Goal: Register for event/course

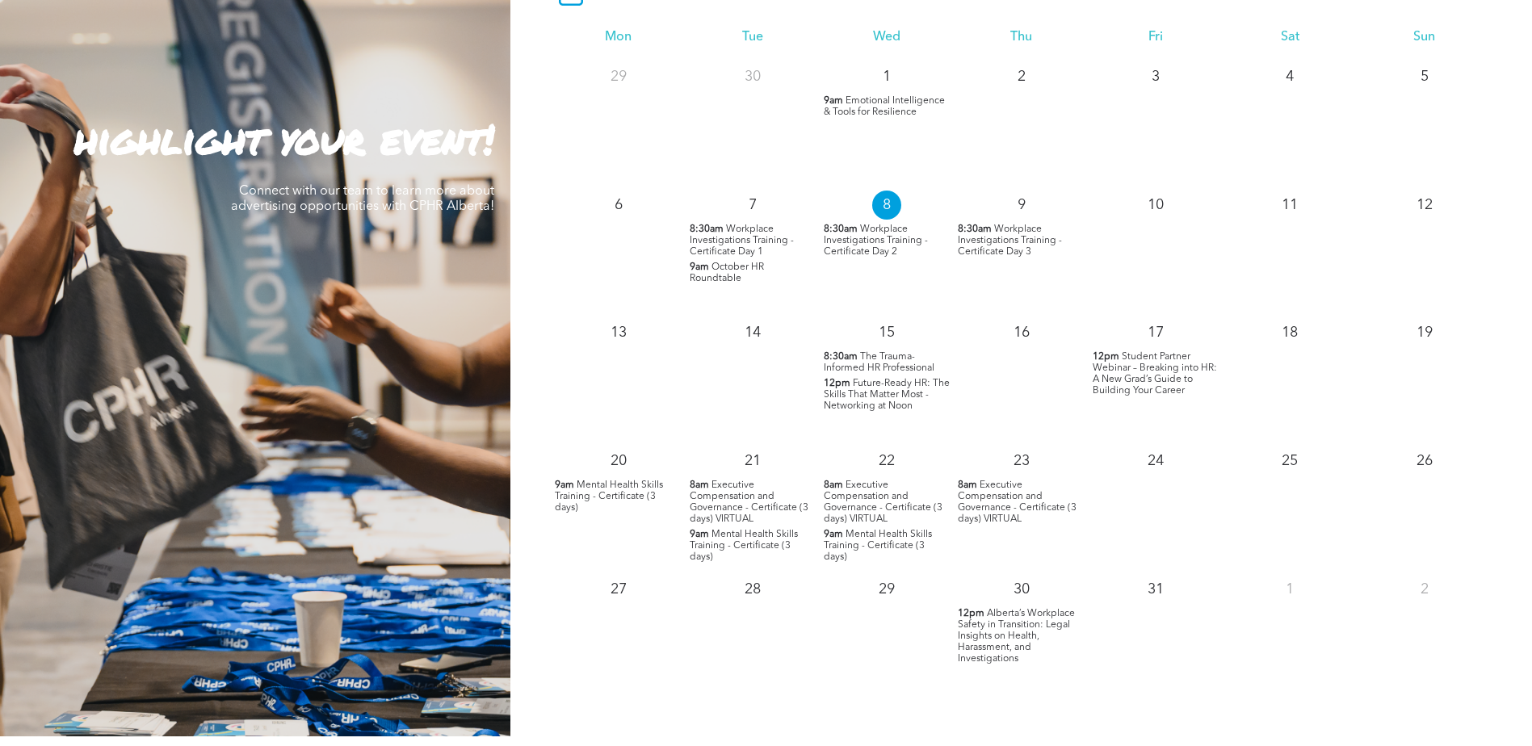
scroll to position [1615, 0]
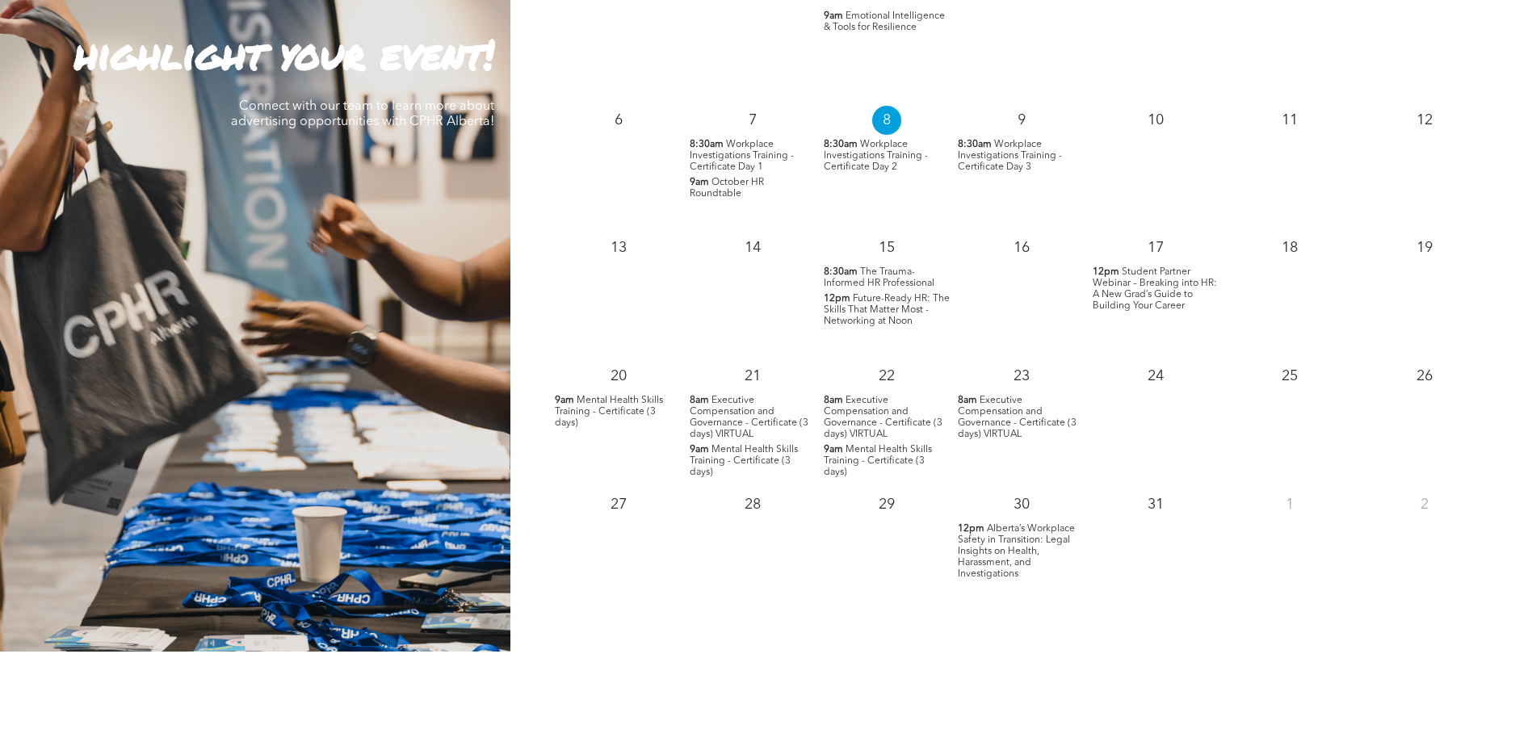
click at [1006, 546] on span "Alberta’s Workplace Safety in Transition: Legal Insights on Health, Harassment,…" at bounding box center [1016, 551] width 117 height 55
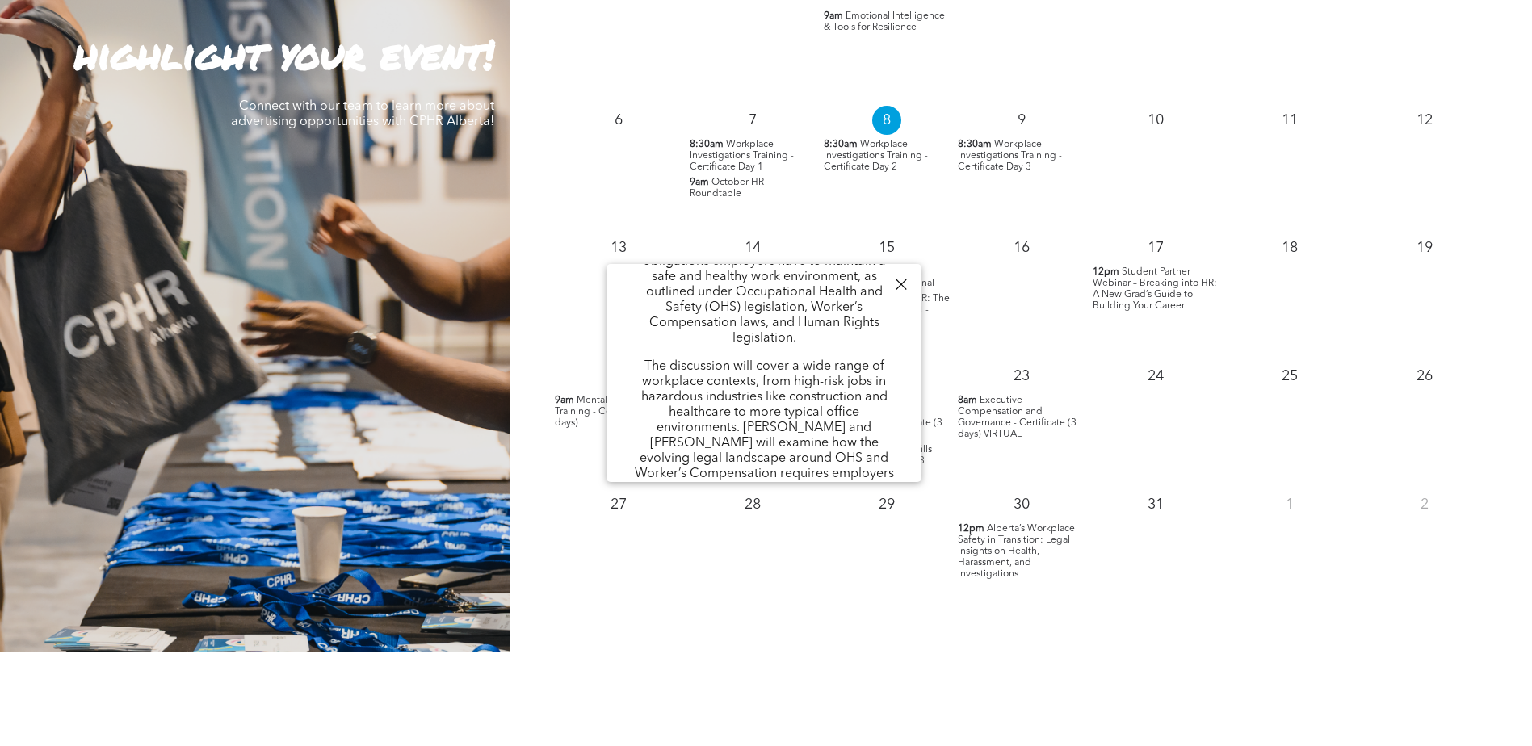
scroll to position [242, 0]
drag, startPoint x: 725, startPoint y: 359, endPoint x: 750, endPoint y: 383, distance: 35.4
click at [750, 383] on p "The discussion will cover a wide range of workplace contexts, from high-risk jo…" at bounding box center [764, 496] width 267 height 276
drag, startPoint x: 750, startPoint y: 383, endPoint x: 763, endPoint y: 436, distance: 54.9
click at [763, 438] on p "The discussion will cover a wide range of workplace contexts, from high-risk jo…" at bounding box center [764, 496] width 267 height 276
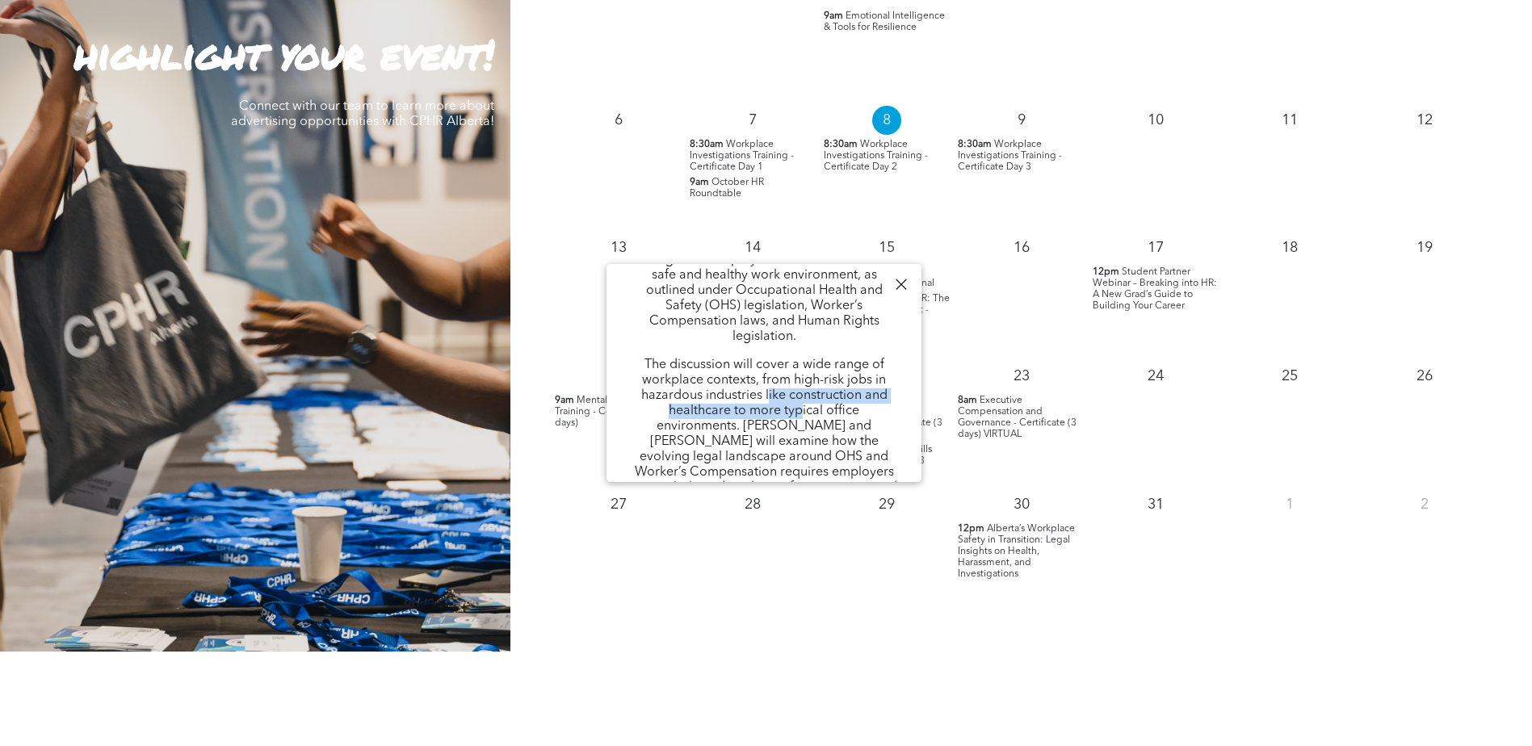
drag, startPoint x: 801, startPoint y: 401, endPoint x: 766, endPoint y: 381, distance: 40.9
click at [766, 381] on p "The discussion will cover a wide range of workplace contexts, from high-risk jo…" at bounding box center [764, 496] width 267 height 276
drag, startPoint x: 766, startPoint y: 381, endPoint x: 681, endPoint y: 374, distance: 85.1
click at [681, 374] on p "The discussion will cover a wide range of workplace contexts, from high-risk jo…" at bounding box center [764, 496] width 267 height 276
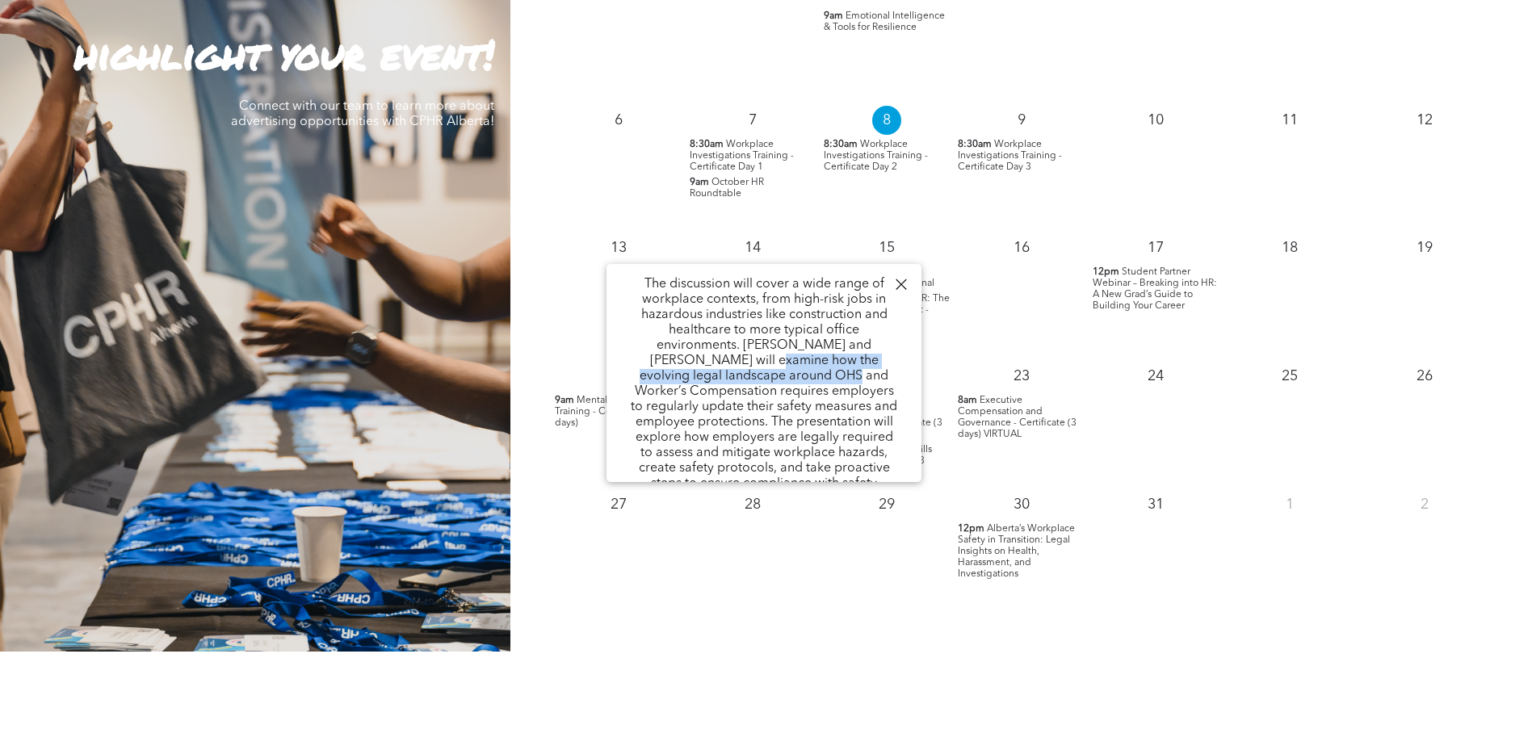
drag, startPoint x: 700, startPoint y: 342, endPoint x: 766, endPoint y: 366, distance: 70.5
click at [766, 366] on p "The discussion will cover a wide range of workplace contexts, from high-risk jo…" at bounding box center [764, 415] width 267 height 276
drag, startPoint x: 766, startPoint y: 366, endPoint x: 718, endPoint y: 427, distance: 77.7
click at [718, 427] on p "The discussion will cover a wide range of workplace contexts, from high-risk jo…" at bounding box center [764, 415] width 267 height 276
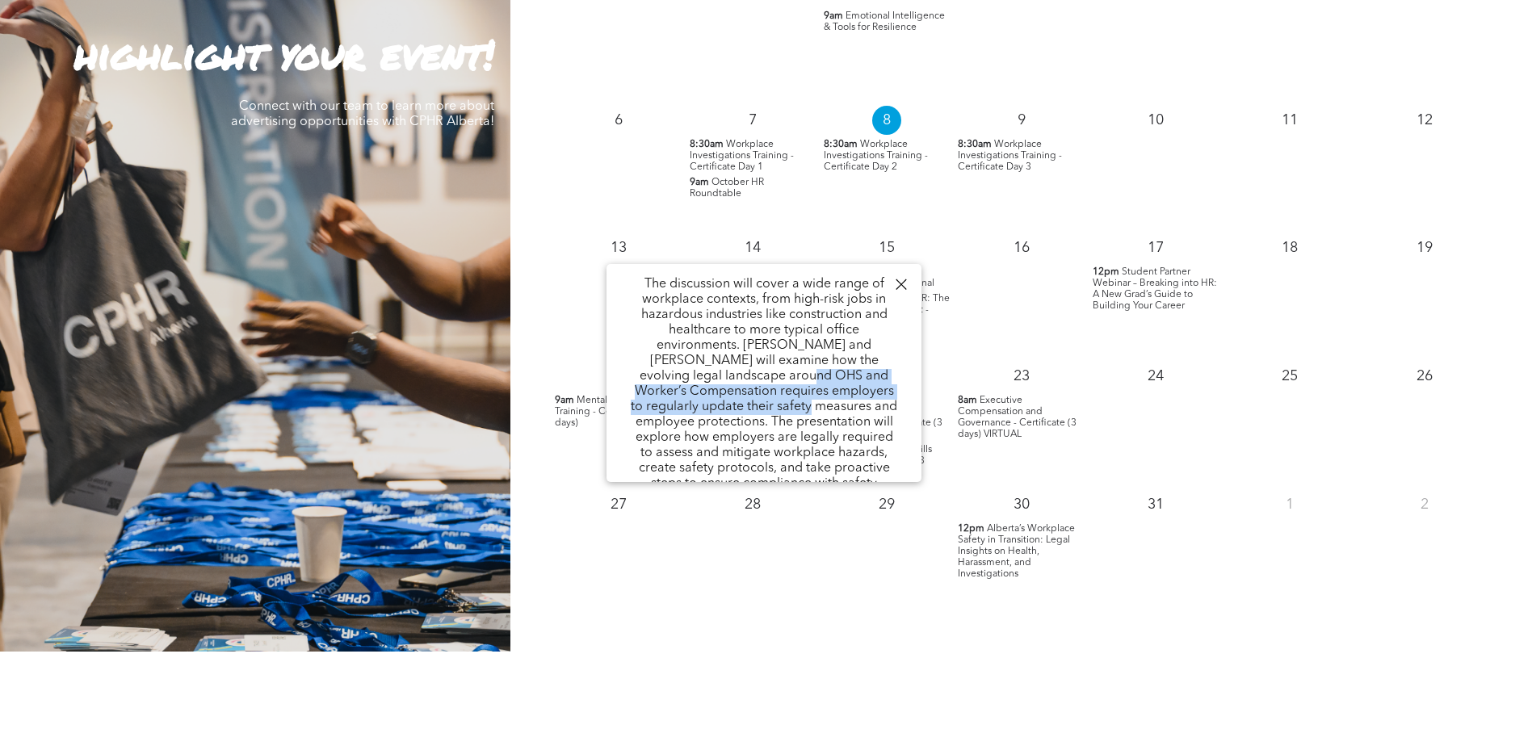
drag, startPoint x: 739, startPoint y: 384, endPoint x: 731, endPoint y: 366, distance: 19.5
click at [731, 366] on p "The discussion will cover a wide range of workplace contexts, from high-risk jo…" at bounding box center [764, 415] width 267 height 276
drag, startPoint x: 731, startPoint y: 366, endPoint x: 796, endPoint y: 422, distance: 85.3
click at [796, 422] on p "The discussion will cover a wide range of workplace contexts, from high-risk jo…" at bounding box center [764, 415] width 267 height 276
drag, startPoint x: 815, startPoint y: 405, endPoint x: 765, endPoint y: 368, distance: 62.8
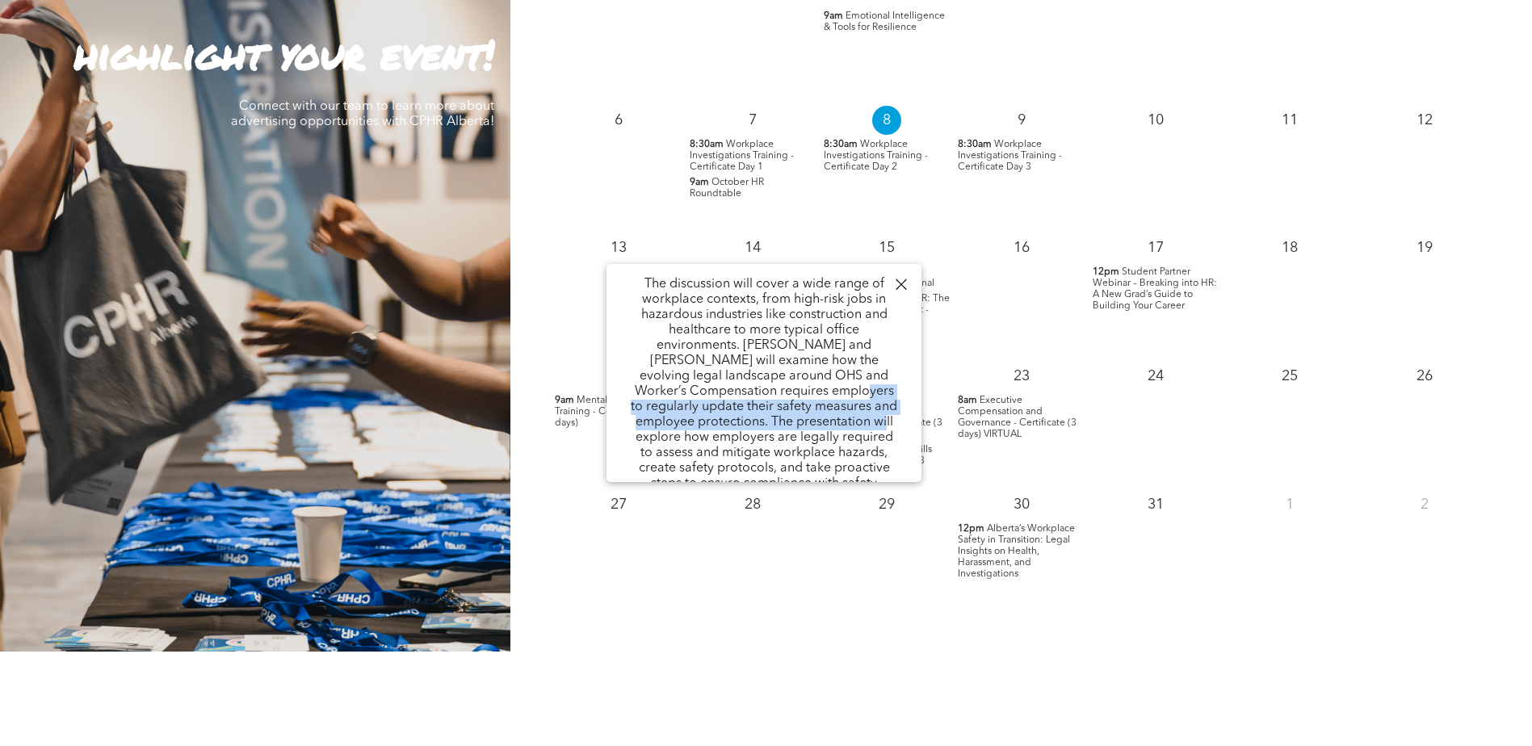
click at [765, 368] on p "The discussion will cover a wide range of workplace contexts, from high-risk jo…" at bounding box center [764, 415] width 267 height 276
drag, startPoint x: 765, startPoint y: 368, endPoint x: 698, endPoint y: 362, distance: 67.3
click at [698, 362] on p "The discussion will cover a wide range of workplace contexts, from high-risk jo…" at bounding box center [764, 415] width 267 height 276
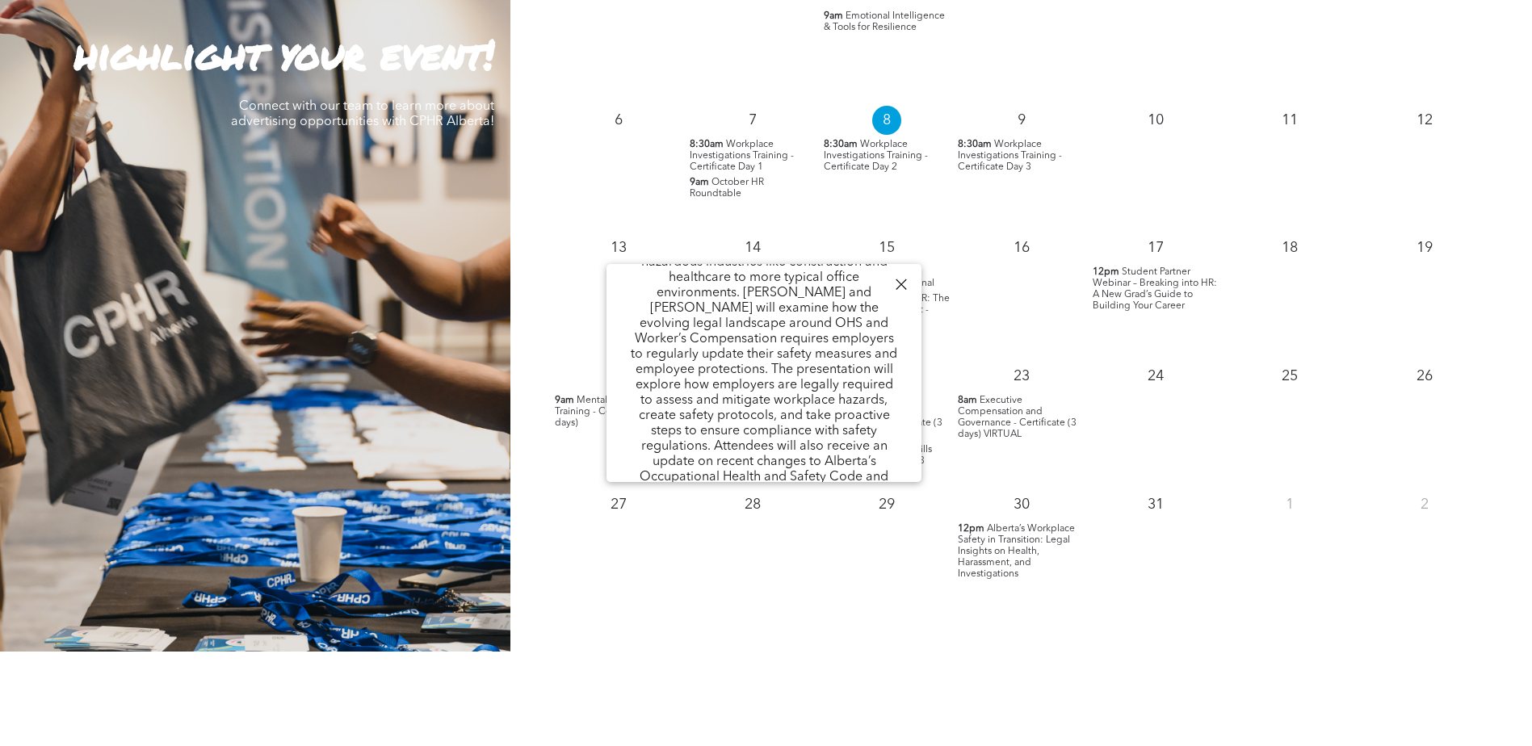
scroll to position [404, 0]
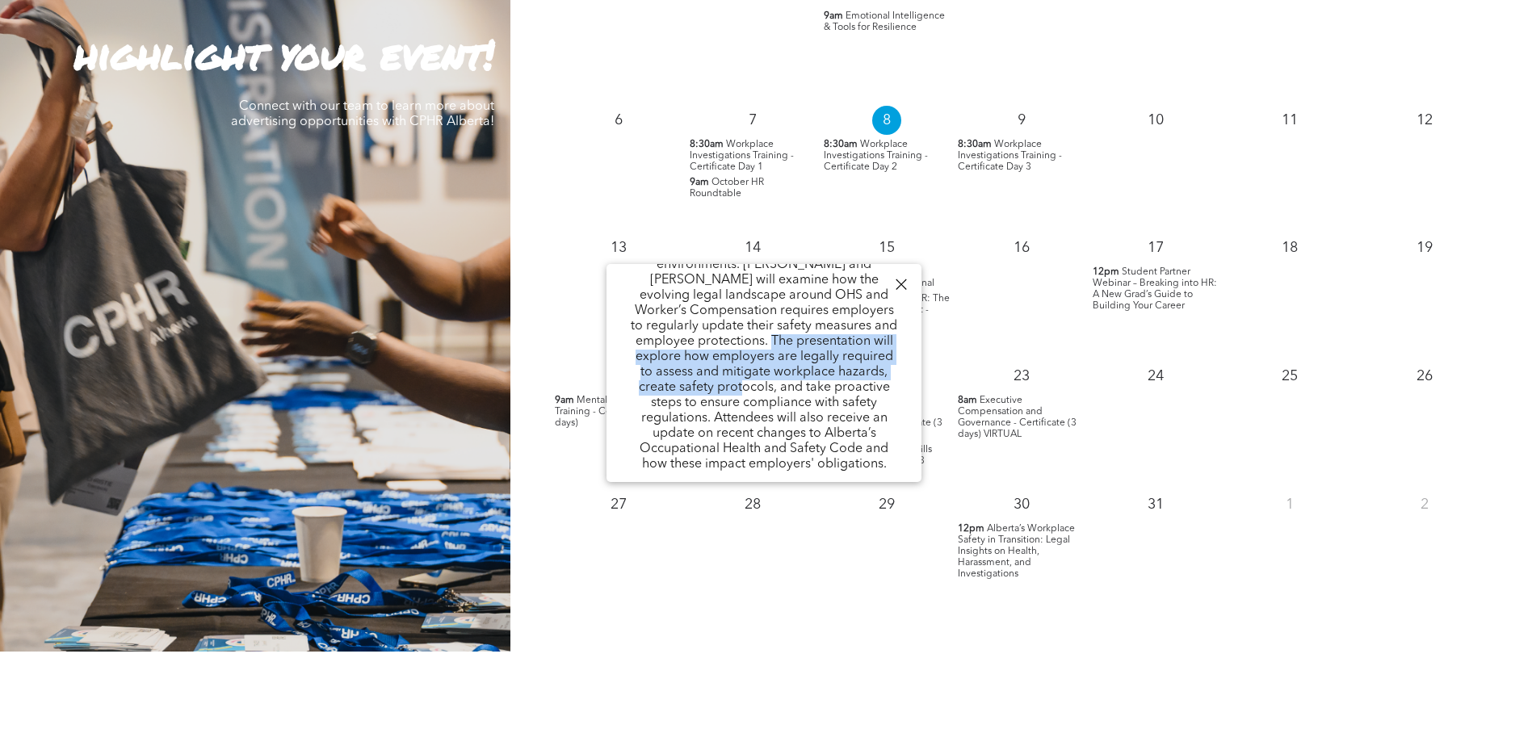
drag, startPoint x: 708, startPoint y: 328, endPoint x: 715, endPoint y: 370, distance: 42.6
click at [715, 370] on p "The discussion will cover a wide range of workplace contexts, from high-risk jo…" at bounding box center [764, 334] width 267 height 276
drag, startPoint x: 715, startPoint y: 370, endPoint x: 763, endPoint y: 407, distance: 60.4
click at [763, 407] on p "The discussion will cover a wide range of workplace contexts, from high-risk jo…" at bounding box center [764, 334] width 267 height 276
drag, startPoint x: 797, startPoint y: 380, endPoint x: 777, endPoint y: 357, distance: 30.3
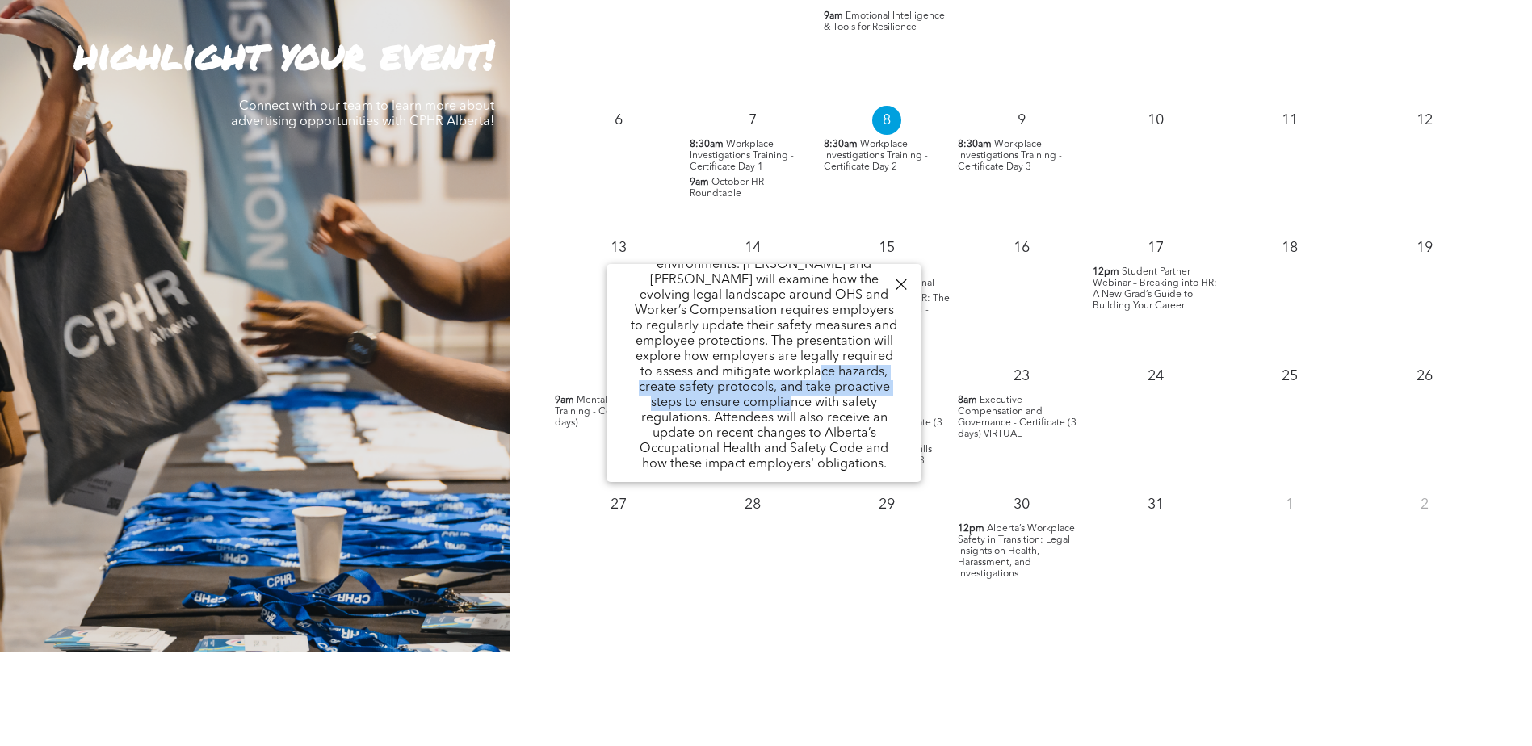
click at [777, 357] on p "The discussion will cover a wide range of workplace contexts, from high-risk jo…" at bounding box center [764, 334] width 267 height 276
drag, startPoint x: 777, startPoint y: 357, endPoint x: 677, endPoint y: 364, distance: 100.4
click at [677, 364] on p "The discussion will cover a wide range of workplace contexts, from high-risk jo…" at bounding box center [764, 334] width 267 height 276
drag, startPoint x: 724, startPoint y: 347, endPoint x: 771, endPoint y: 390, distance: 64.0
click at [771, 390] on p "The discussion will cover a wide range of workplace contexts, from high-risk jo…" at bounding box center [764, 334] width 267 height 276
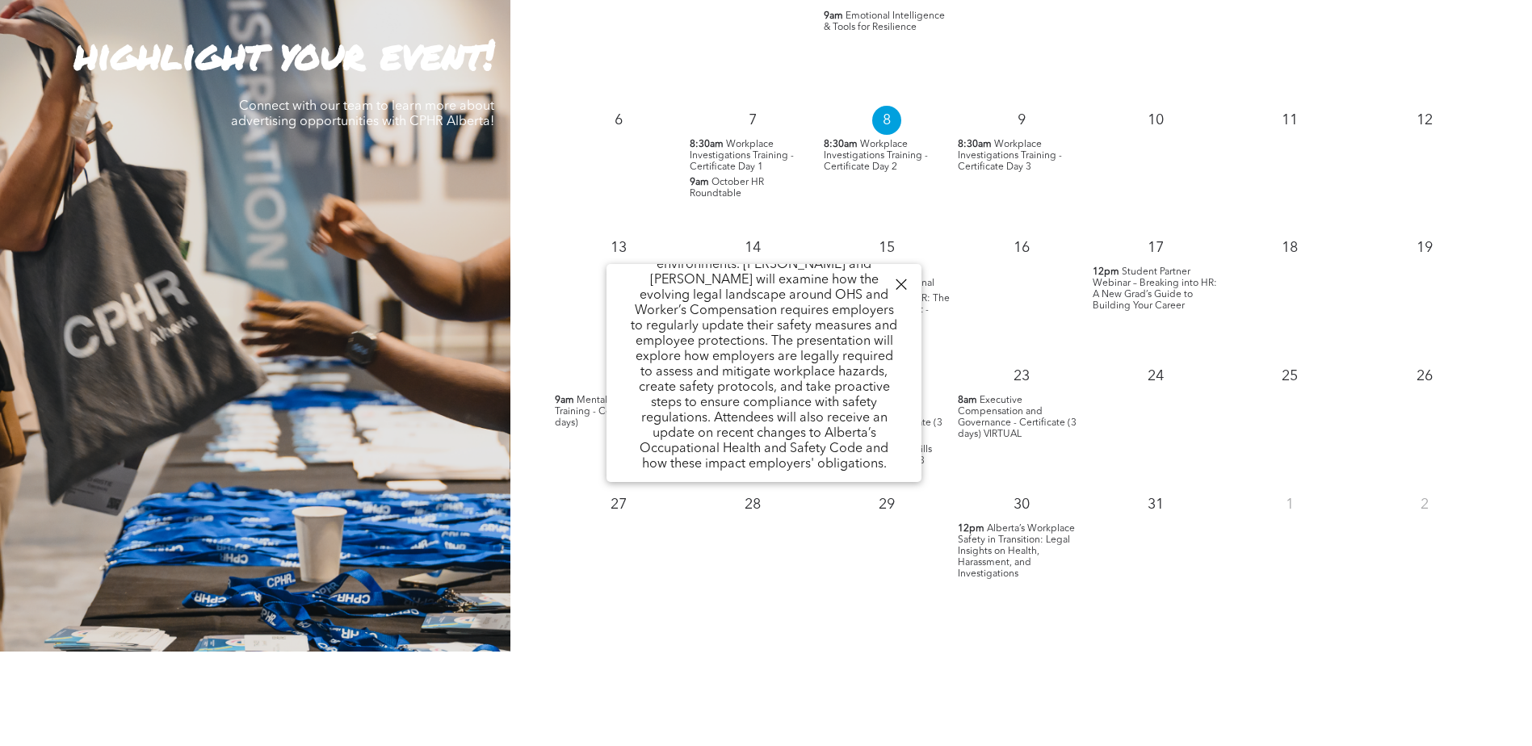
drag, startPoint x: 771, startPoint y: 390, endPoint x: 779, endPoint y: 426, distance: 37.4
click at [779, 426] on p "The discussion will cover a wide range of workplace contexts, from high-risk jo…" at bounding box center [764, 334] width 267 height 276
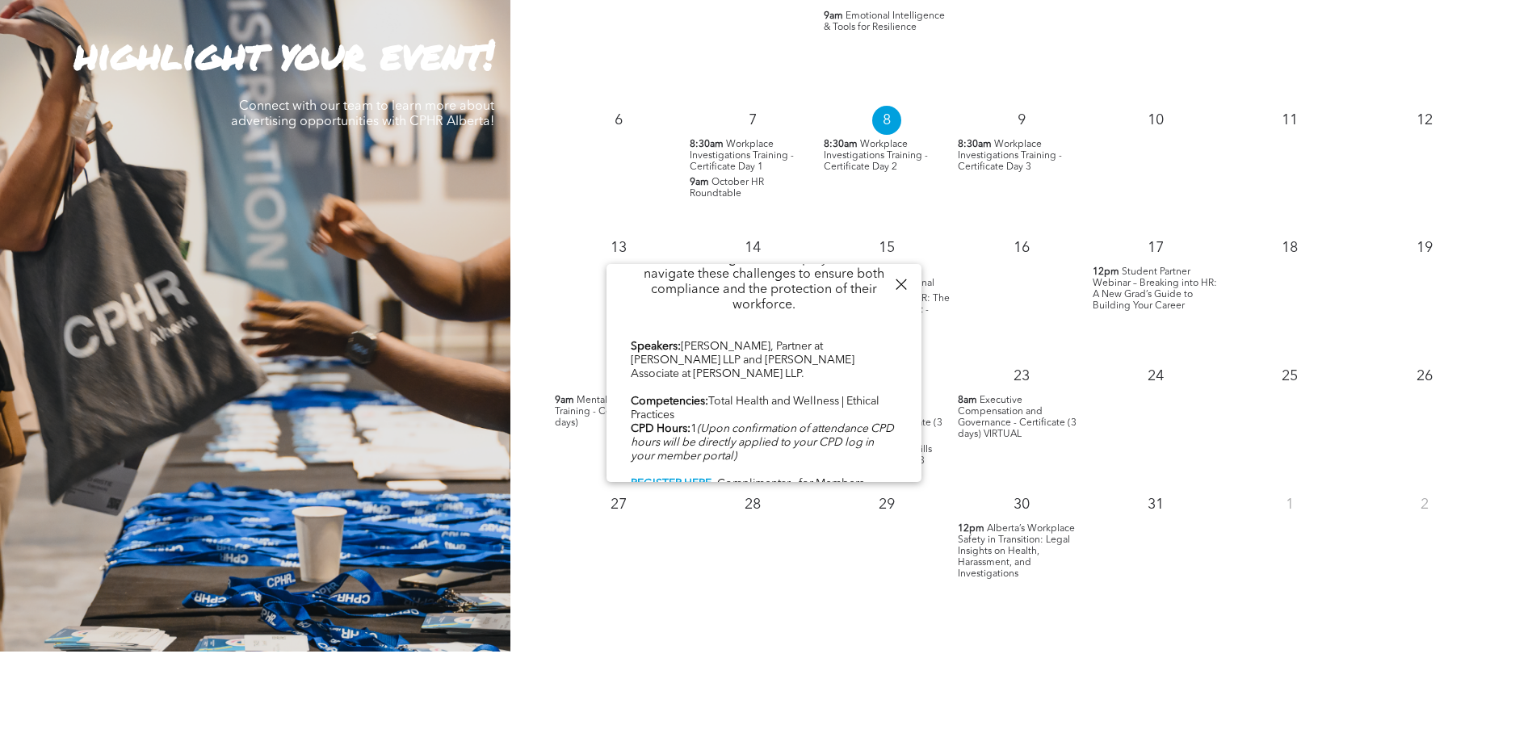
scroll to position [794, 0]
click at [868, 420] on icon "(Upon confirmation of attendance CPD hours will be directly applied to your CPD…" at bounding box center [762, 439] width 263 height 39
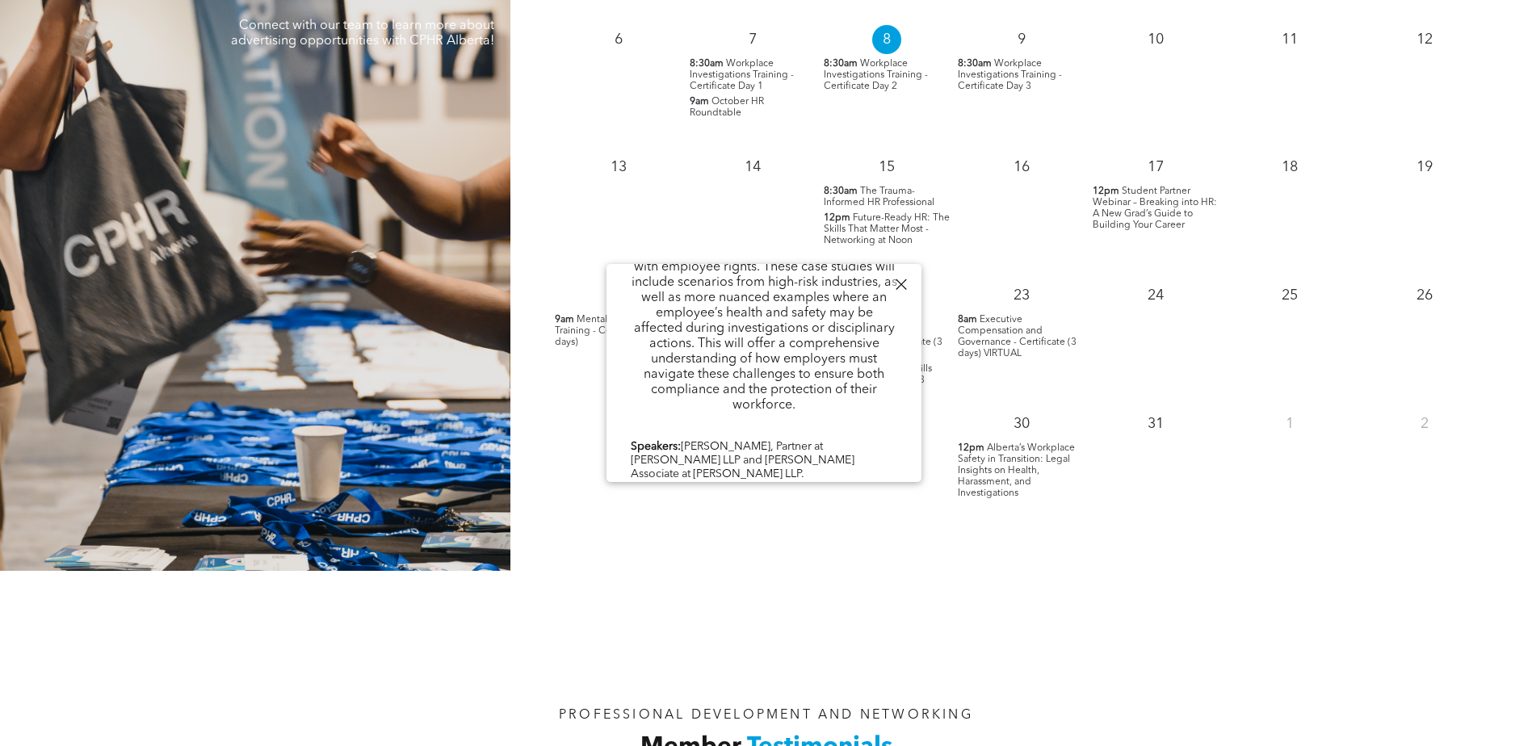
scroll to position [0, 0]
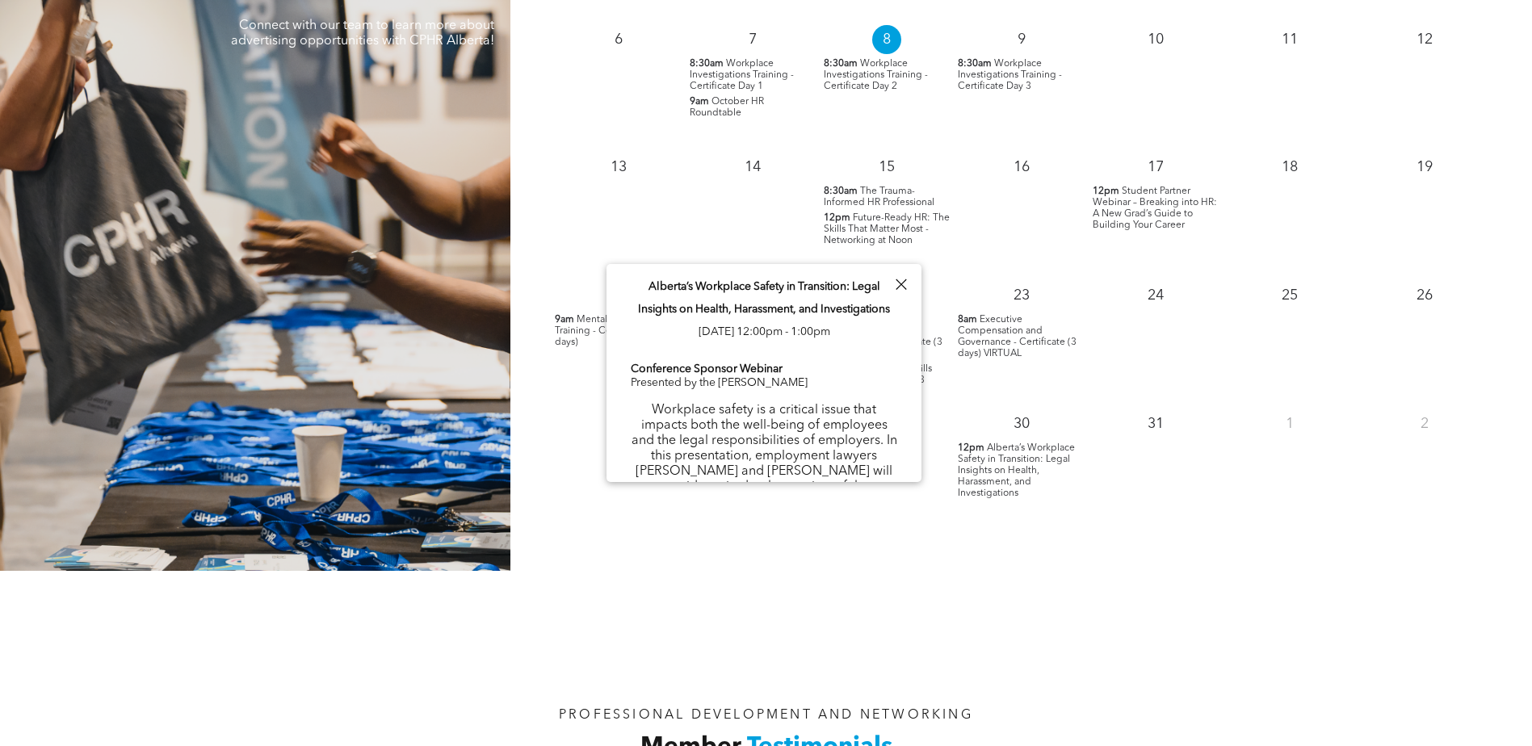
drag, startPoint x: 887, startPoint y: 470, endPoint x: 641, endPoint y: 296, distance: 301.9
copy div "Loremip’d Sitametco Adipis el Seddoeiusm: Tempo Incididu ut Labore, Etdolorema,…"
click at [741, 403] on p "Workplace safety is a critical issue that impacts both the well-being of employ…" at bounding box center [764, 495] width 267 height 184
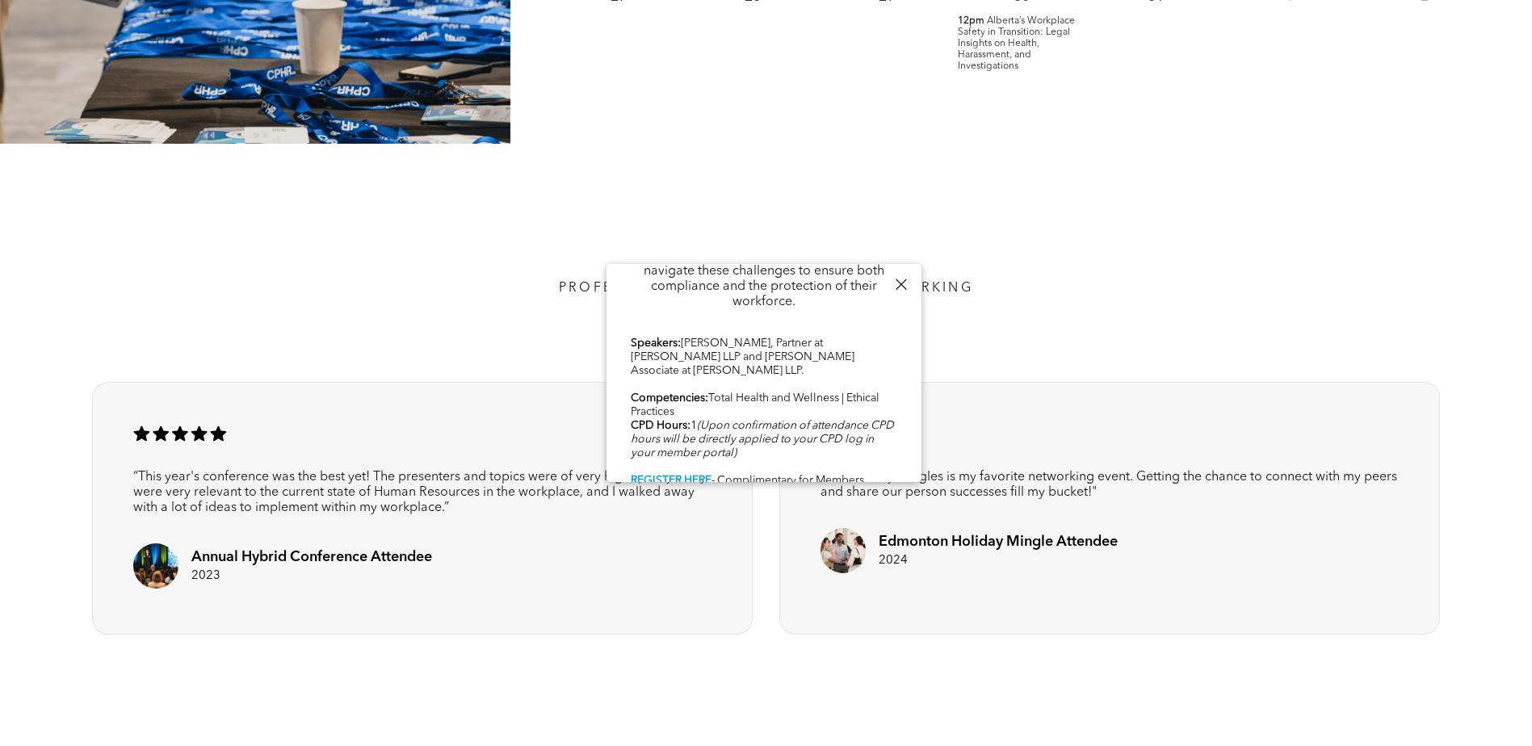
scroll to position [2342, 0]
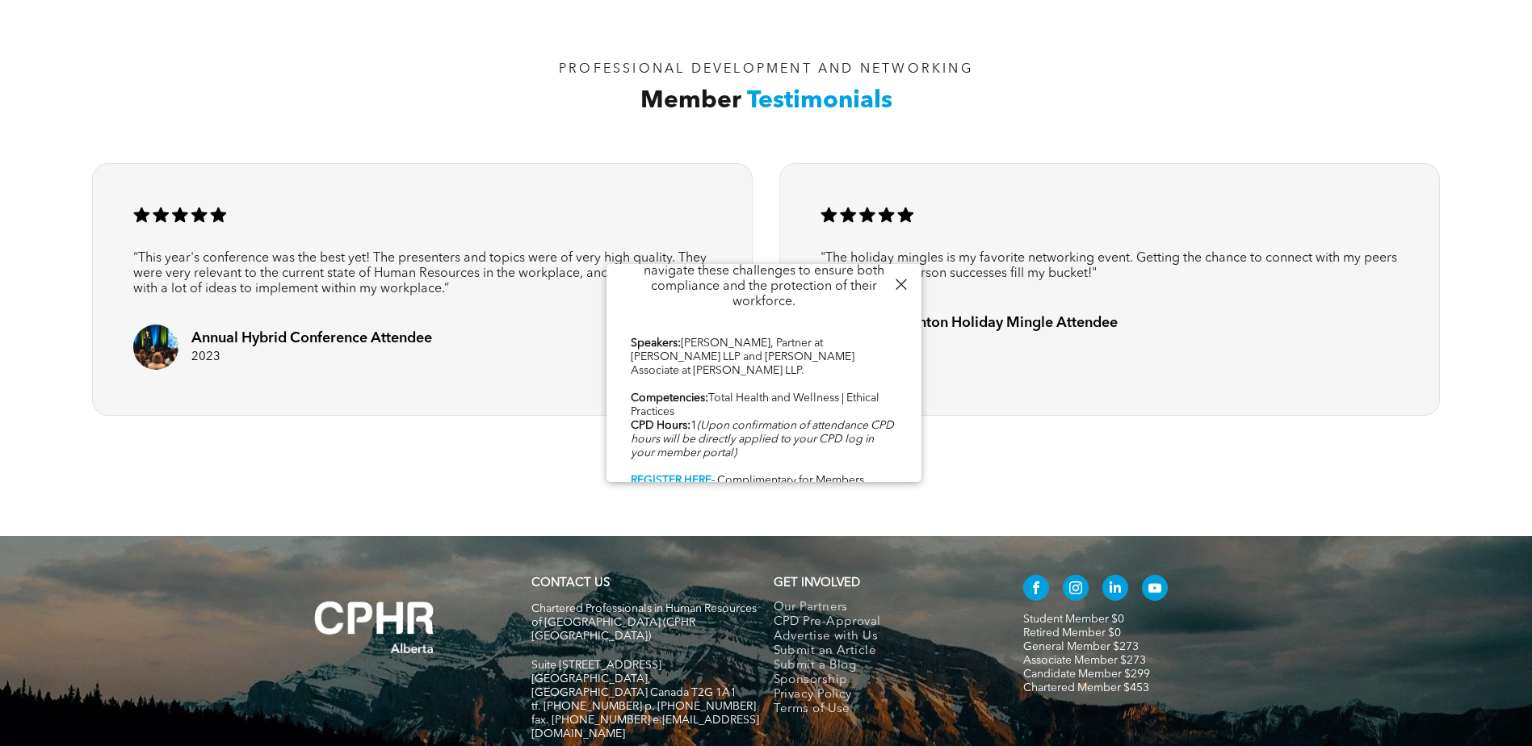
click at [703, 475] on b "REGISTER HERE" at bounding box center [671, 480] width 81 height 11
